Goal: Navigation & Orientation: Find specific page/section

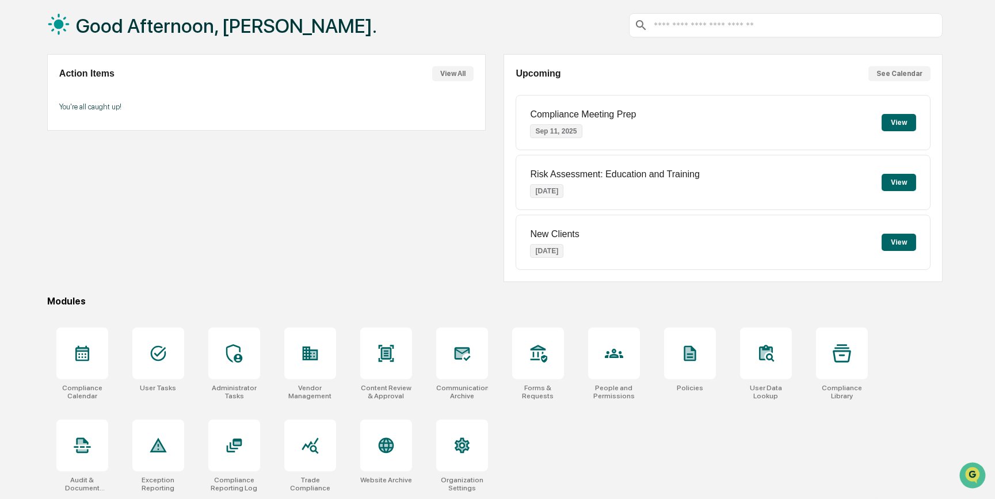
scroll to position [59, 0]
click at [321, 361] on div at bounding box center [310, 353] width 52 height 52
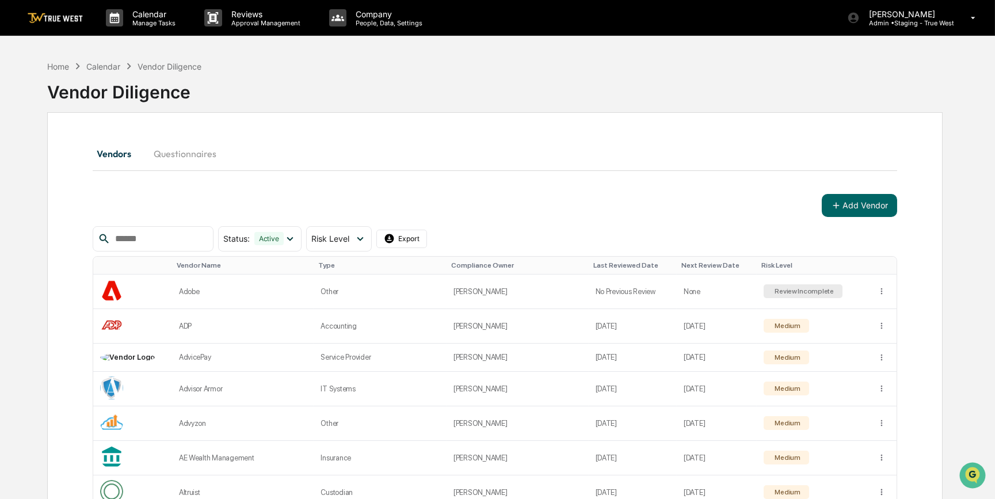
click at [881, 291] on html "Calendar Manage Tasks Reviews Approval Management Company People, Data, Setting…" at bounding box center [497, 249] width 995 height 499
click at [283, 75] on html "Calendar Manage Tasks Reviews Approval Management Company People, Data, Setting…" at bounding box center [500, 249] width 1000 height 499
